Goal: Find specific page/section: Find specific page/section

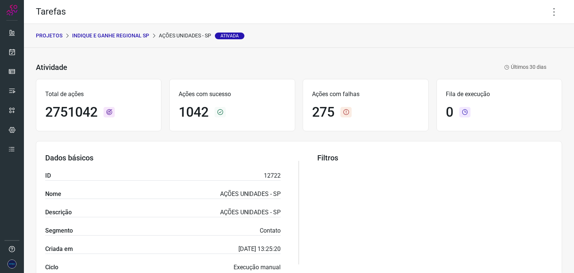
scroll to position [19, 0]
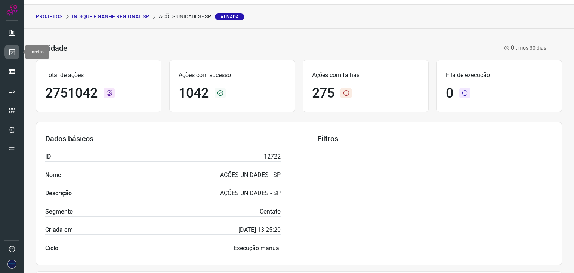
click at [7, 48] on link at bounding box center [11, 52] width 15 height 15
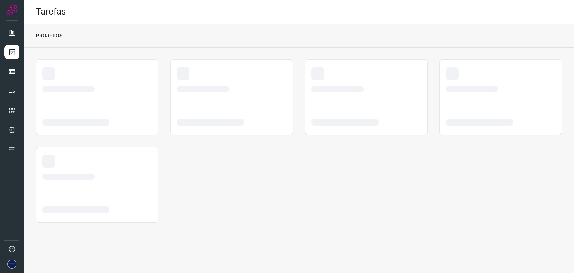
click at [188, 245] on div "Tarefas PROJETOS" at bounding box center [299, 136] width 550 height 273
click at [3, 71] on div at bounding box center [12, 136] width 24 height 273
click at [10, 55] on icon at bounding box center [12, 51] width 8 height 7
click at [12, 35] on icon at bounding box center [11, 32] width 7 height 7
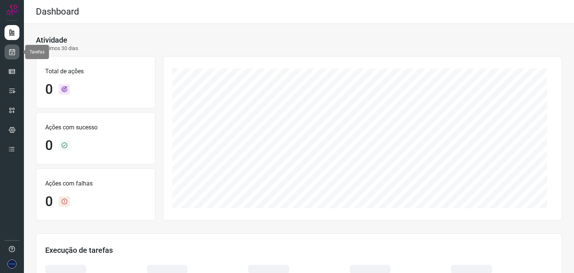
click at [12, 48] on icon at bounding box center [12, 51] width 8 height 7
